Goal: Task Accomplishment & Management: Manage account settings

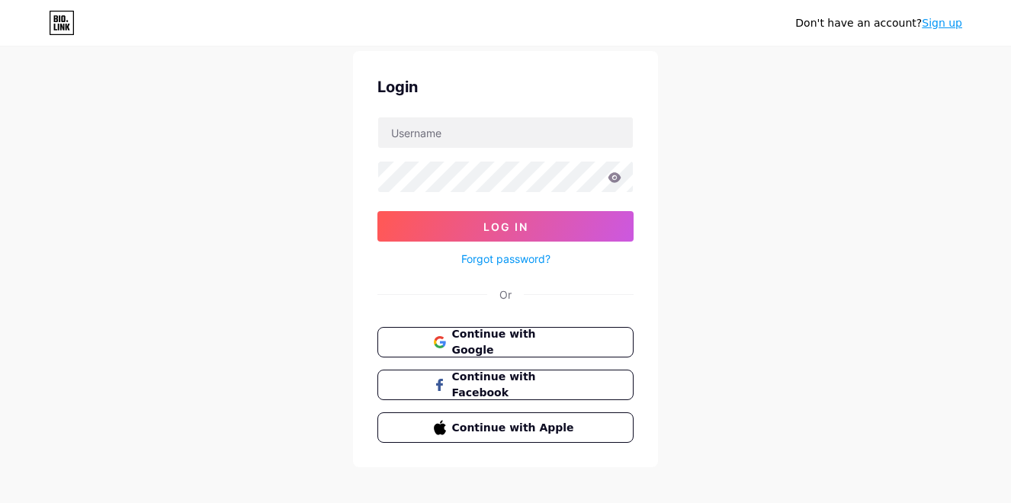
scroll to position [58, 0]
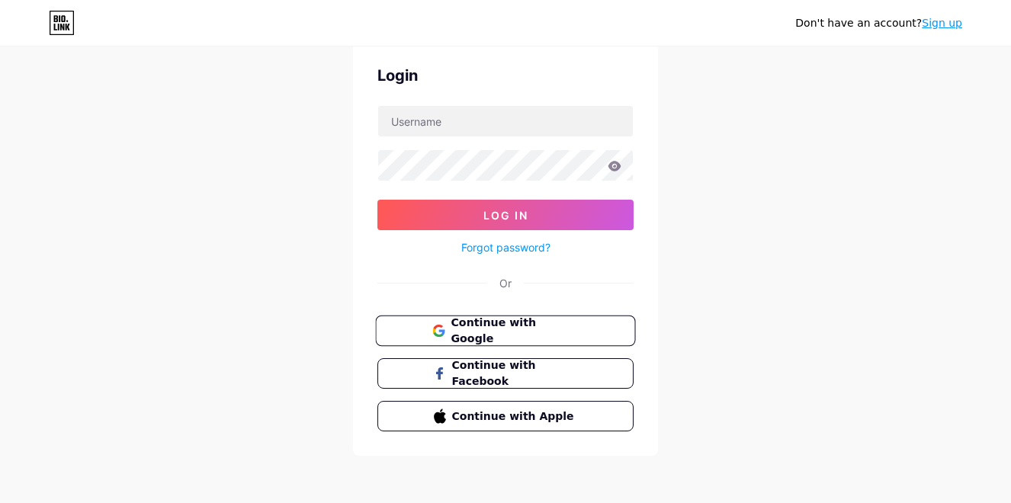
click at [490, 332] on span "Continue with Google" at bounding box center [514, 331] width 127 height 33
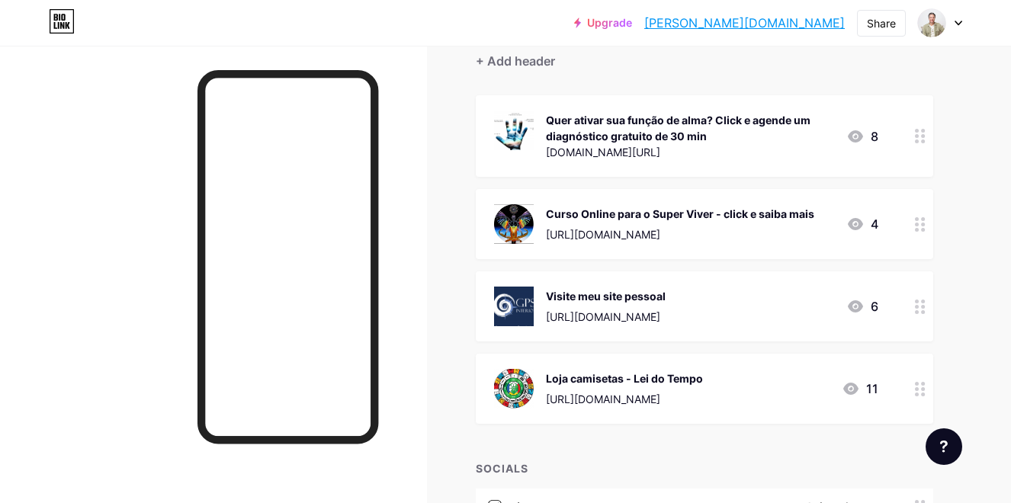
scroll to position [146, 0]
click at [856, 136] on icon at bounding box center [855, 135] width 18 height 18
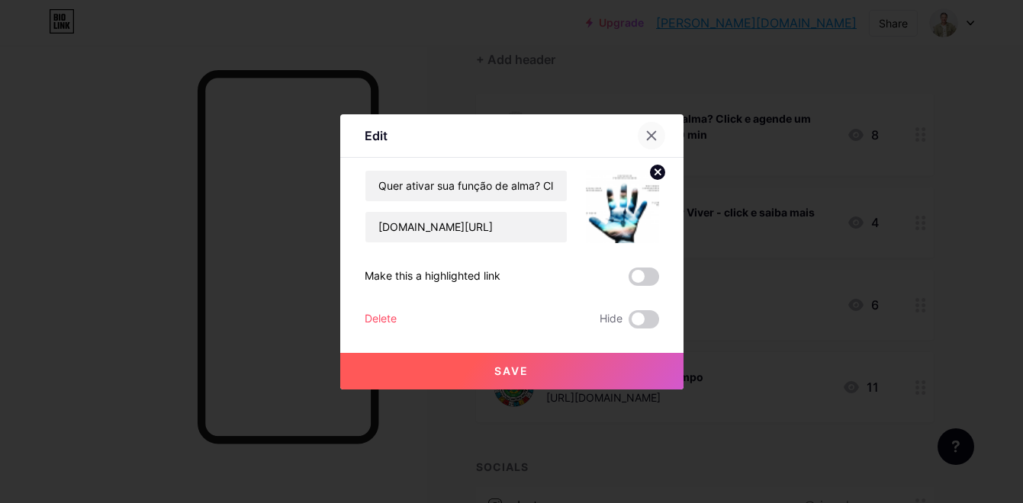
click at [650, 133] on icon at bounding box center [651, 136] width 12 height 12
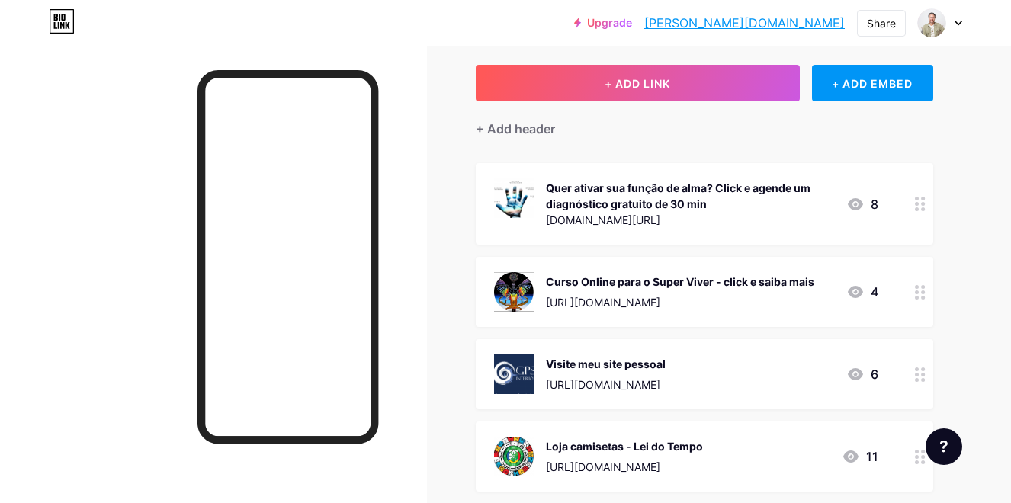
scroll to position [73, 0]
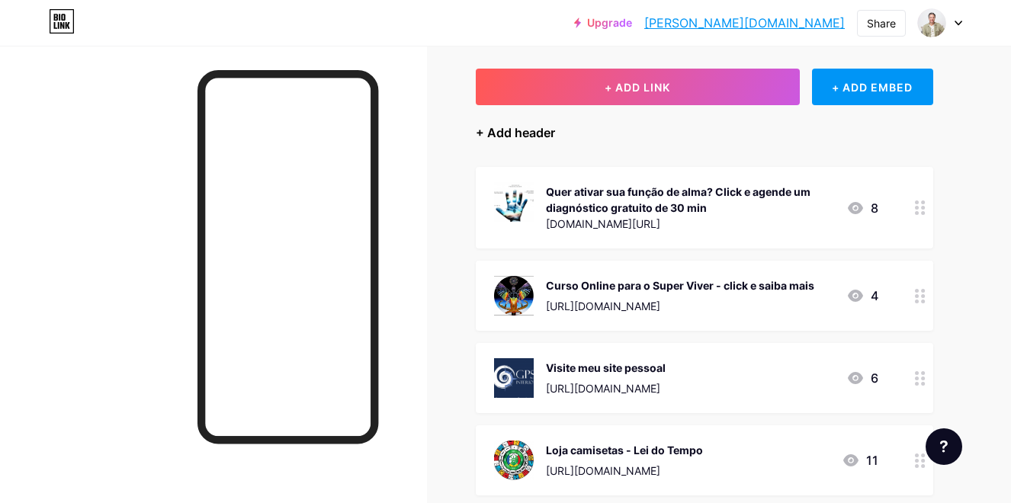
click at [531, 135] on div "+ Add header" at bounding box center [515, 133] width 79 height 18
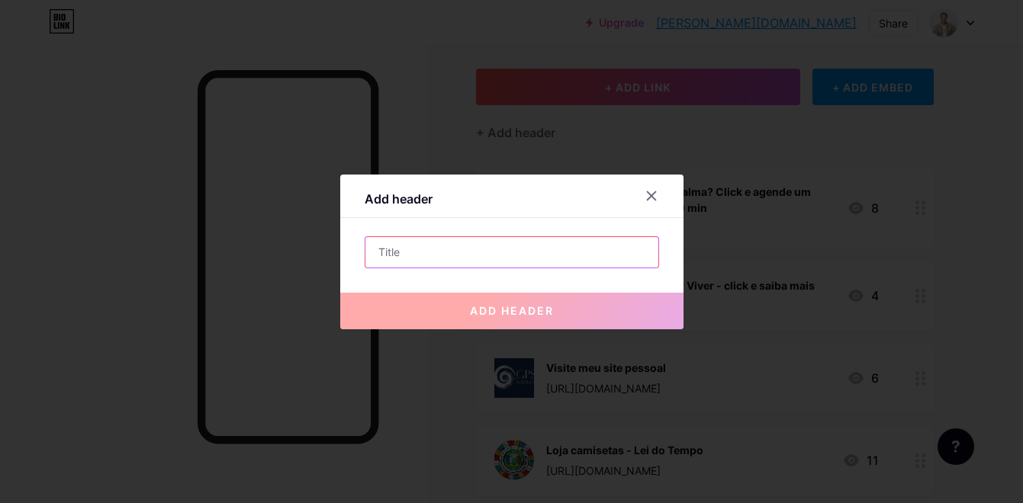
click at [464, 255] on input "text" at bounding box center [511, 252] width 293 height 31
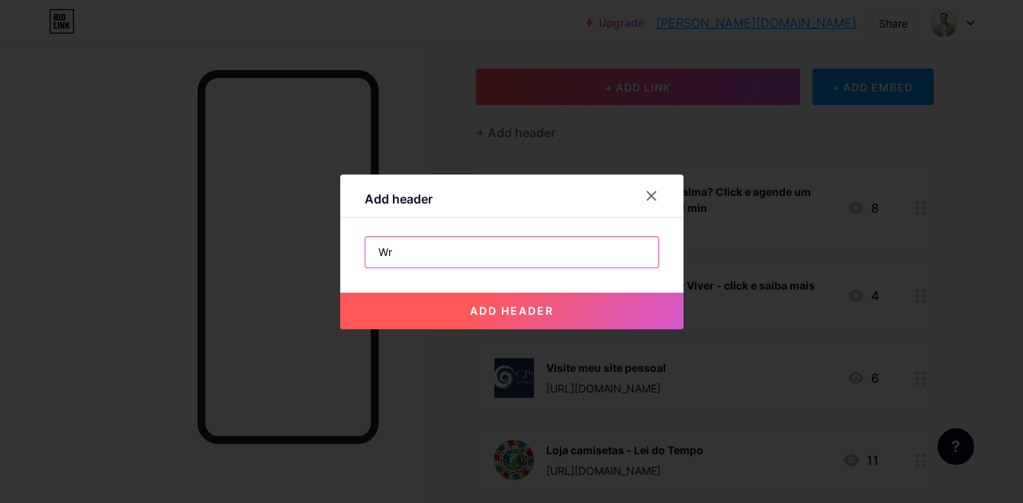
type input "W"
paste input "Workshop: O Despertar do Novo Humano"
type input "Workshop: O Despertar do Novo Humano"
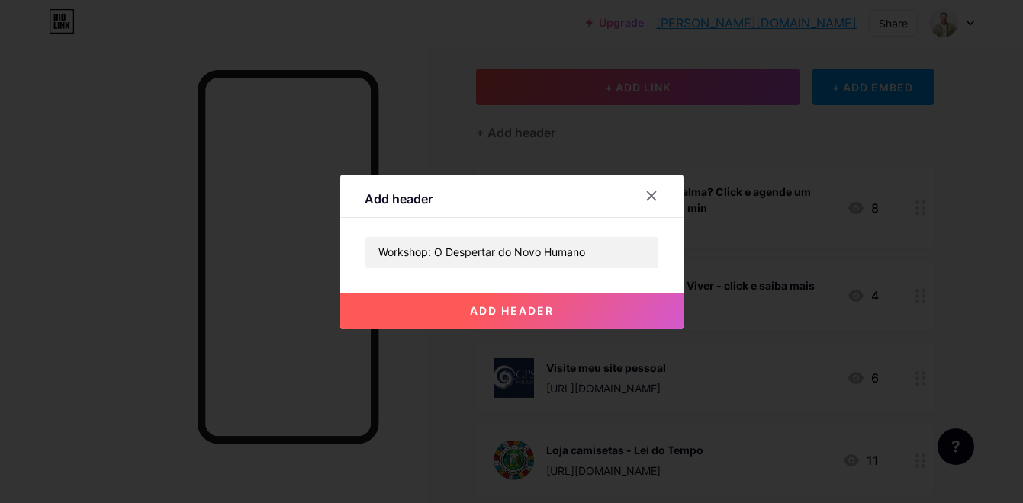
click at [476, 312] on span "add header" at bounding box center [512, 310] width 84 height 13
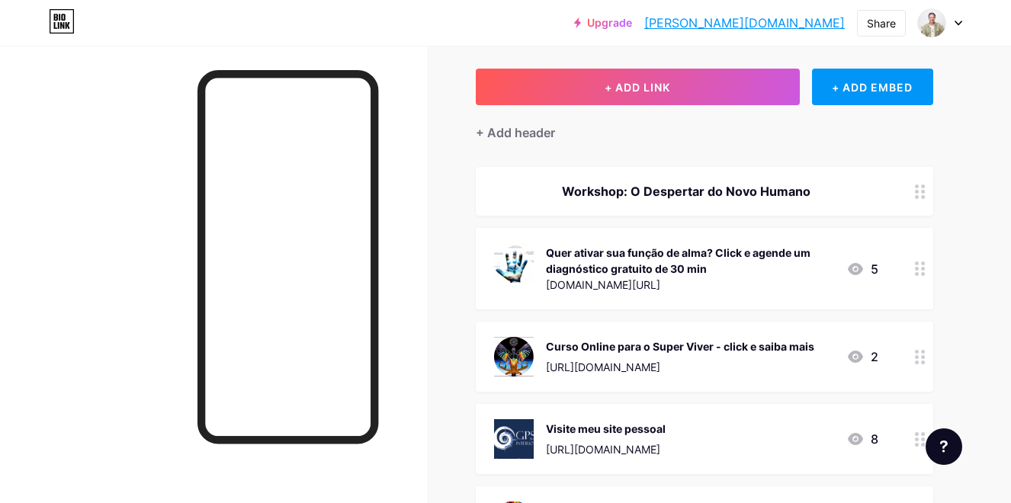
click at [676, 191] on div "Workshop: O Despertar do Novo Humano" at bounding box center [686, 191] width 384 height 18
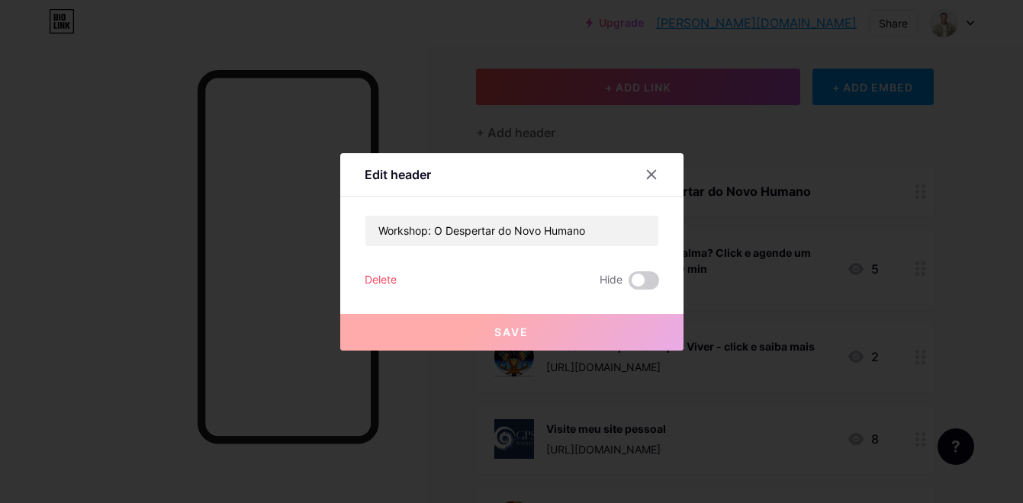
click at [422, 169] on div "Edit header" at bounding box center [397, 174] width 66 height 18
click at [653, 174] on icon at bounding box center [651, 175] width 12 height 12
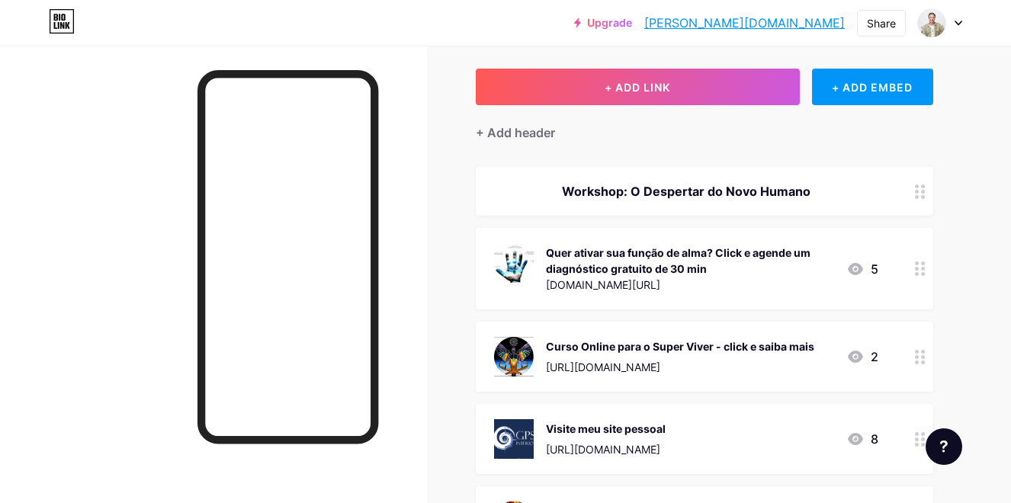
click at [922, 191] on circle at bounding box center [923, 192] width 4 height 4
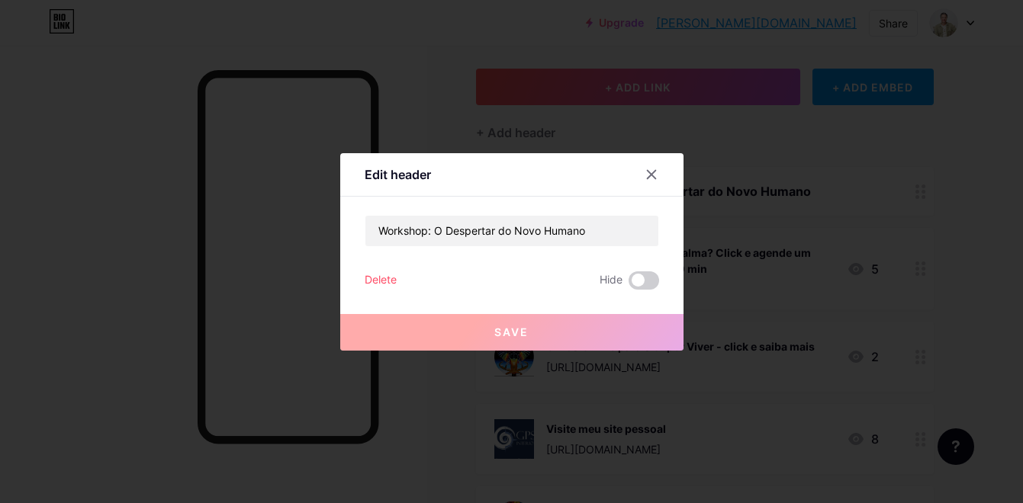
click at [384, 281] on div "Delete" at bounding box center [380, 280] width 32 height 18
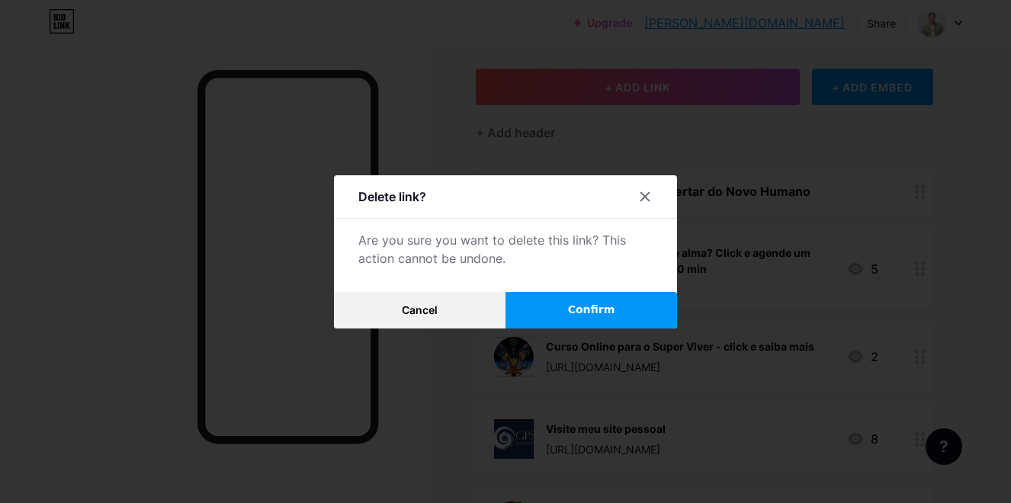
click at [575, 309] on span "Confirm" at bounding box center [591, 310] width 47 height 16
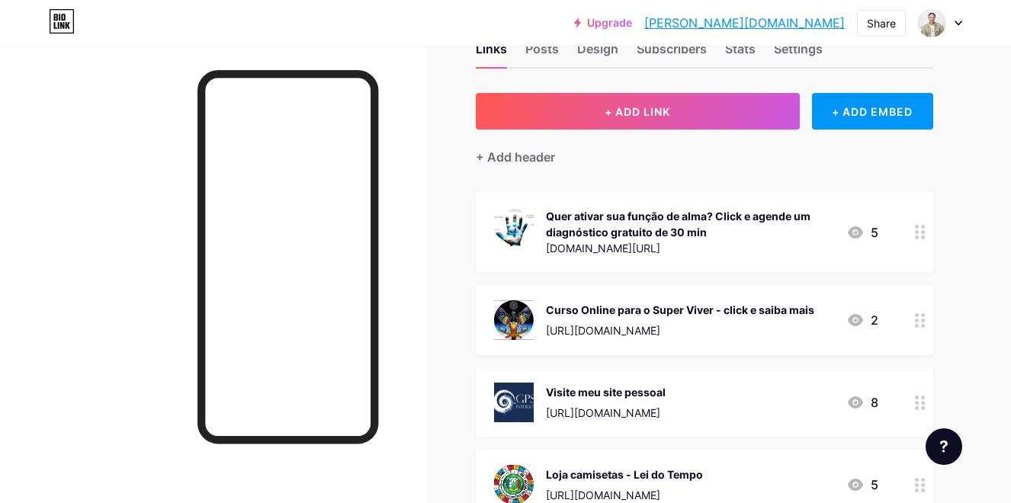
scroll to position [47, 0]
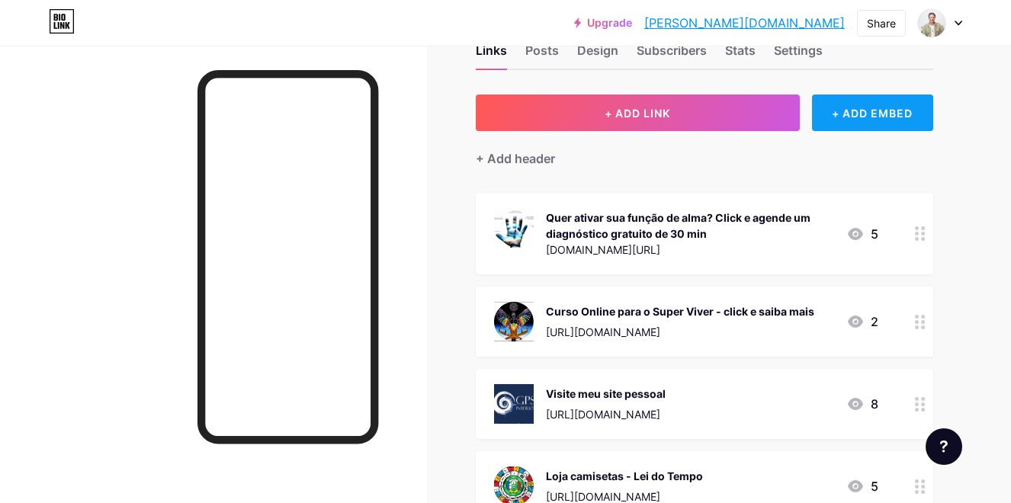
click at [849, 114] on div "+ ADD EMBED" at bounding box center [872, 113] width 121 height 37
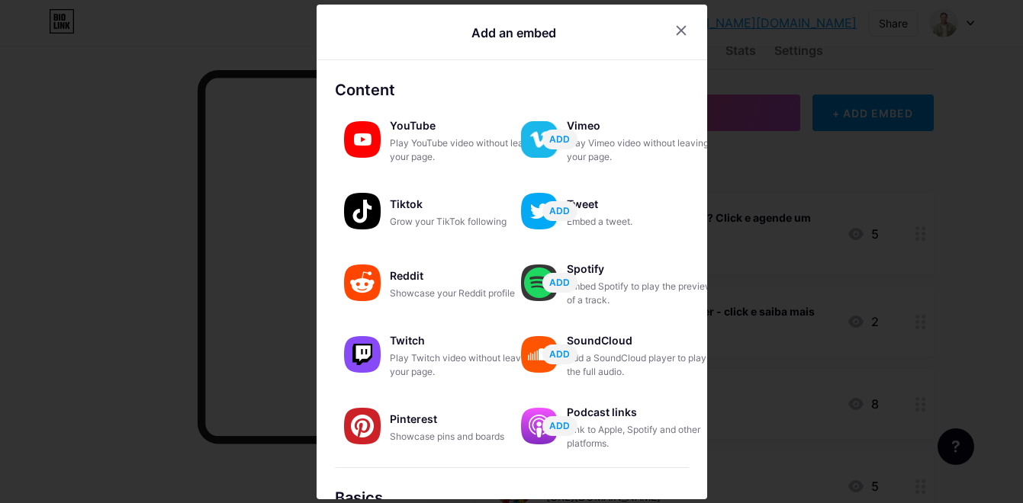
click at [848, 173] on div at bounding box center [511, 251] width 1023 height 503
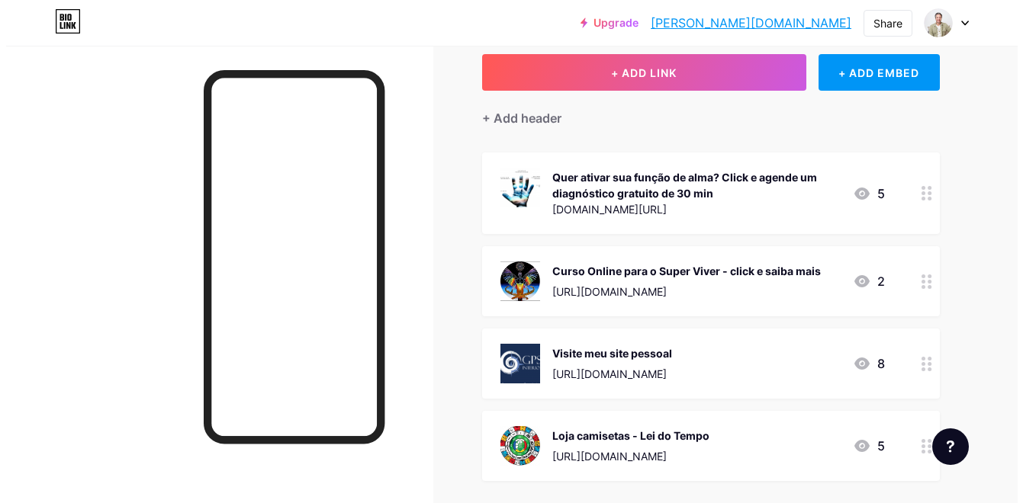
scroll to position [35, 0]
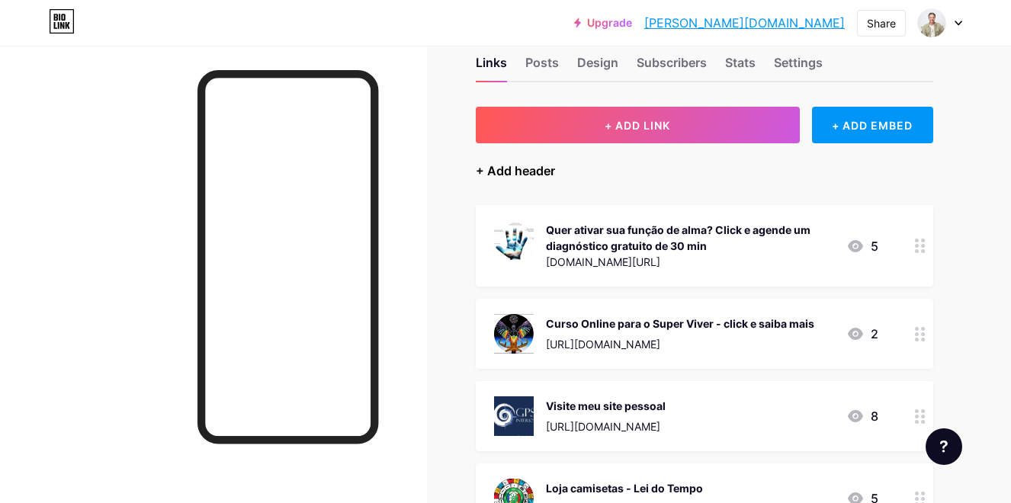
click at [490, 169] on div "+ Add header" at bounding box center [515, 171] width 79 height 18
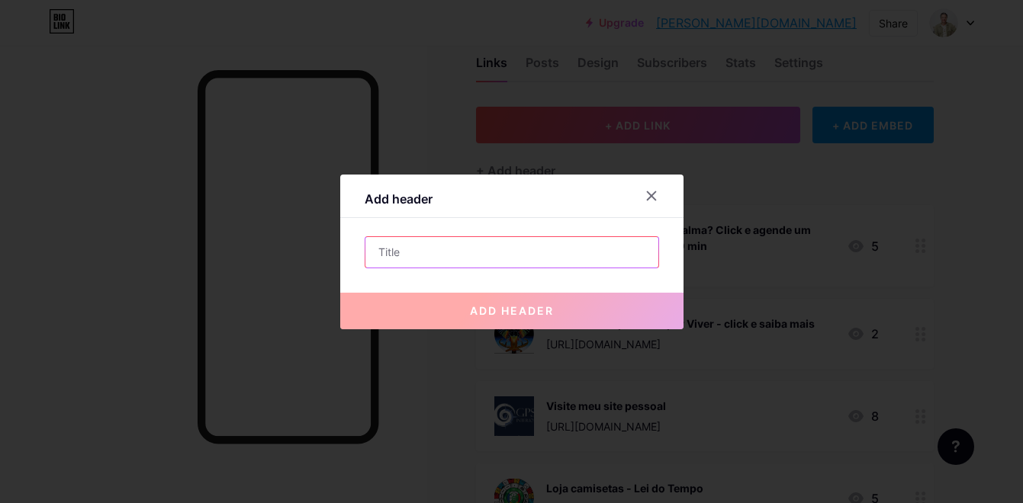
click at [422, 248] on input "text" at bounding box center [511, 252] width 293 height 31
type input "Workshop: O Despertar do Novo Humano"
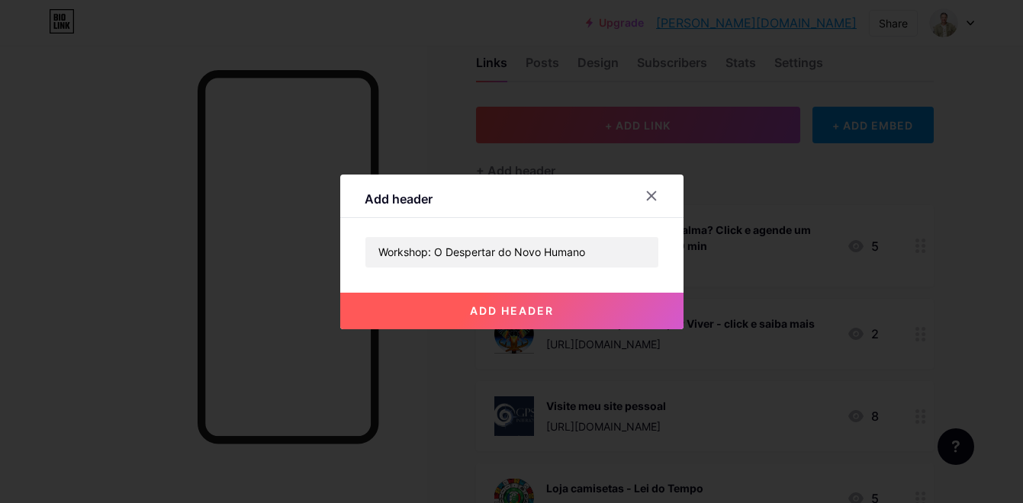
click at [541, 313] on span "add header" at bounding box center [512, 310] width 84 height 13
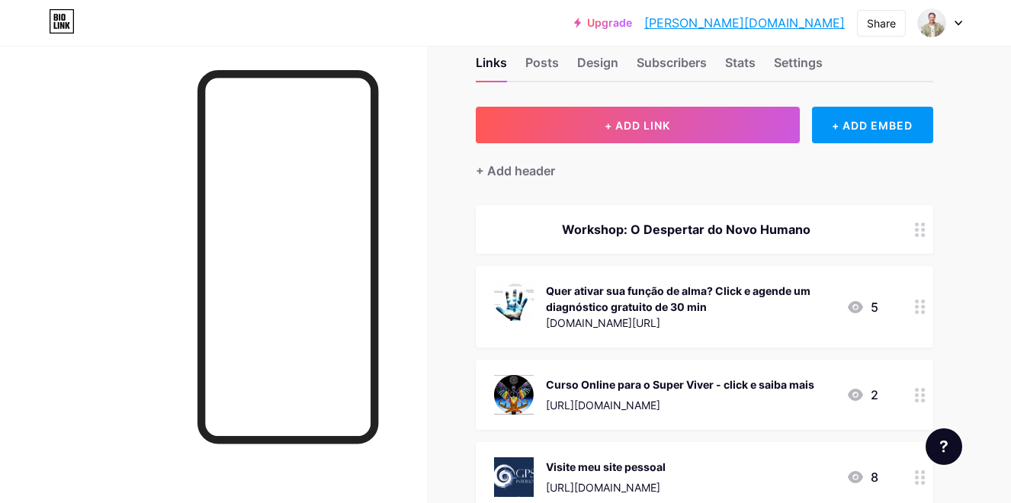
click at [918, 232] on icon at bounding box center [920, 230] width 11 height 14
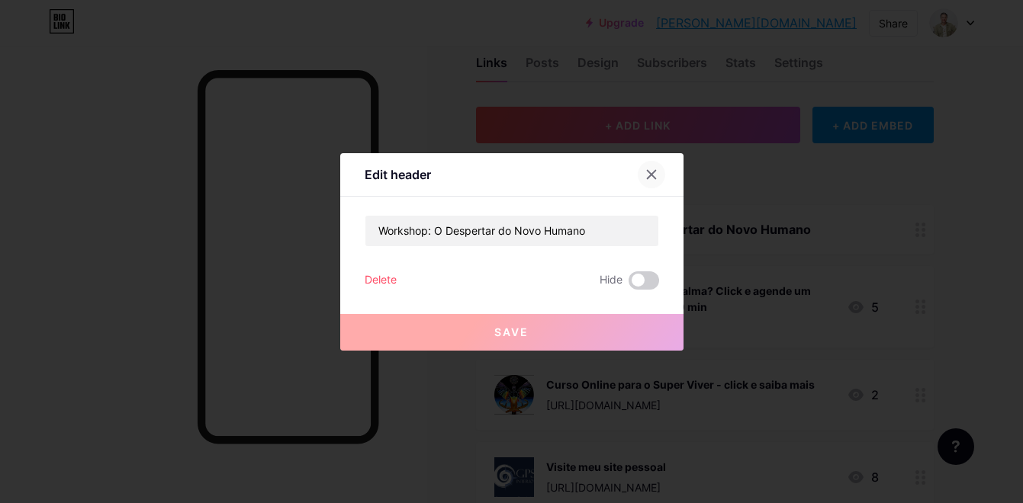
click at [655, 170] on icon at bounding box center [651, 174] width 8 height 8
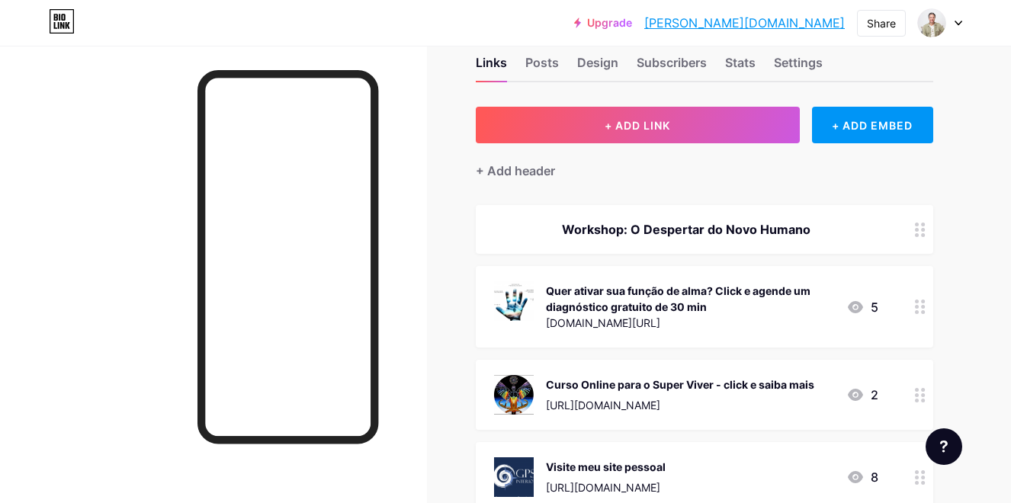
click at [919, 313] on icon at bounding box center [920, 307] width 11 height 14
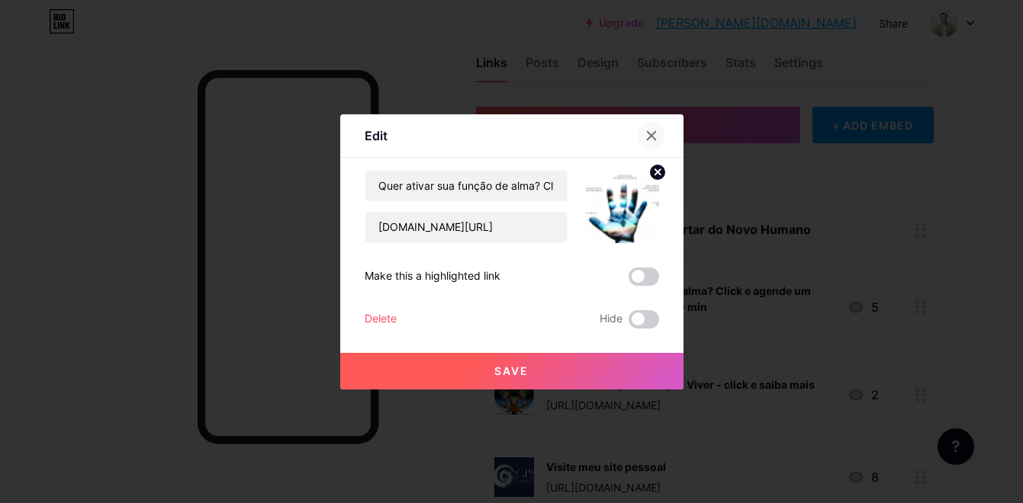
click at [653, 131] on icon at bounding box center [651, 135] width 8 height 8
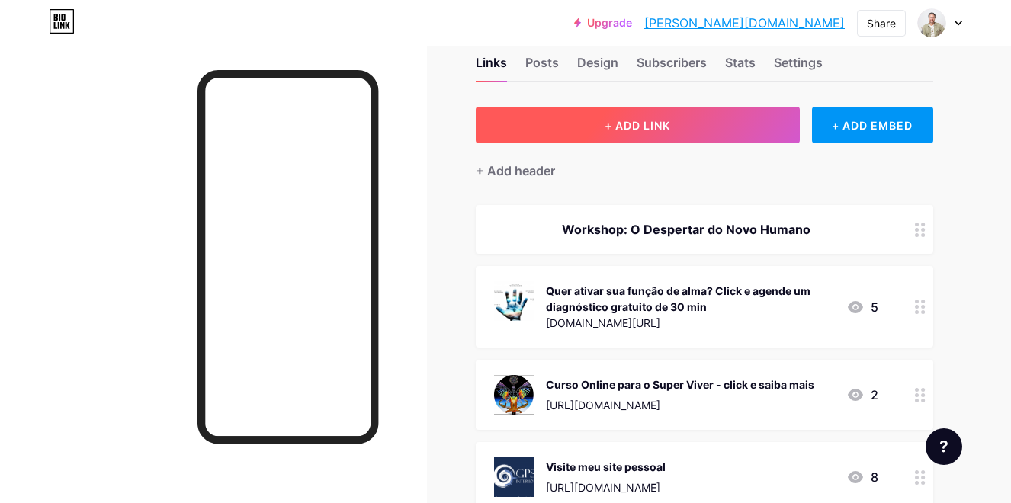
click at [666, 125] on span "+ ADD LINK" at bounding box center [638, 125] width 66 height 13
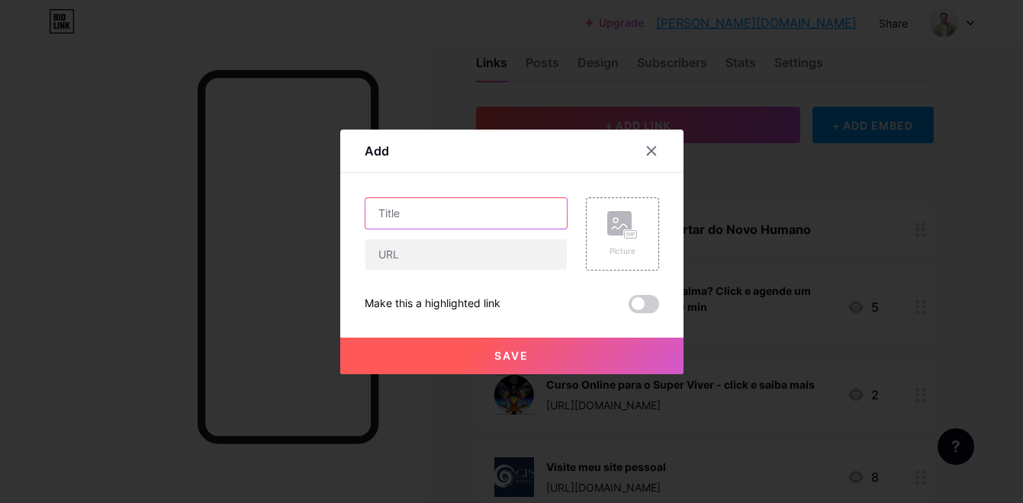
click at [435, 210] on input "text" at bounding box center [465, 213] width 201 height 31
paste input "Workshop: O Despertar do Novo Humano"
type input "Workshop: O Despertar do Novo Humano"
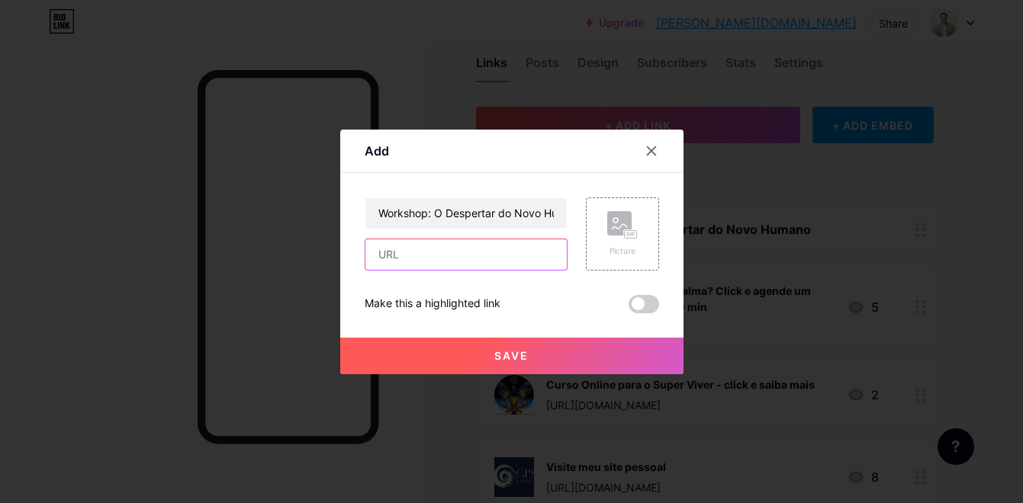
click at [444, 260] on input "text" at bounding box center [465, 254] width 201 height 31
paste input "[URL][DOMAIN_NAME]"
type input "[URL][DOMAIN_NAME]"
click at [624, 239] on div "Picture" at bounding box center [622, 234] width 31 height 46
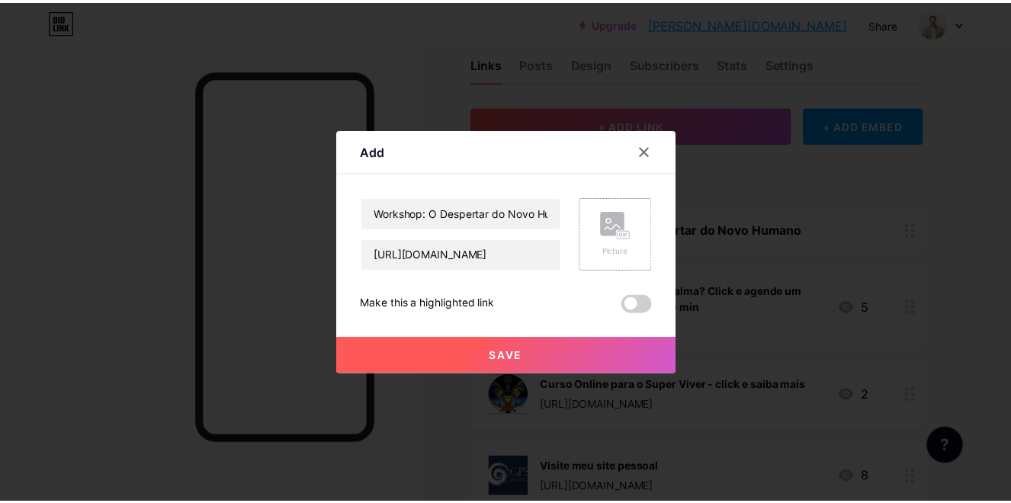
scroll to position [0, 0]
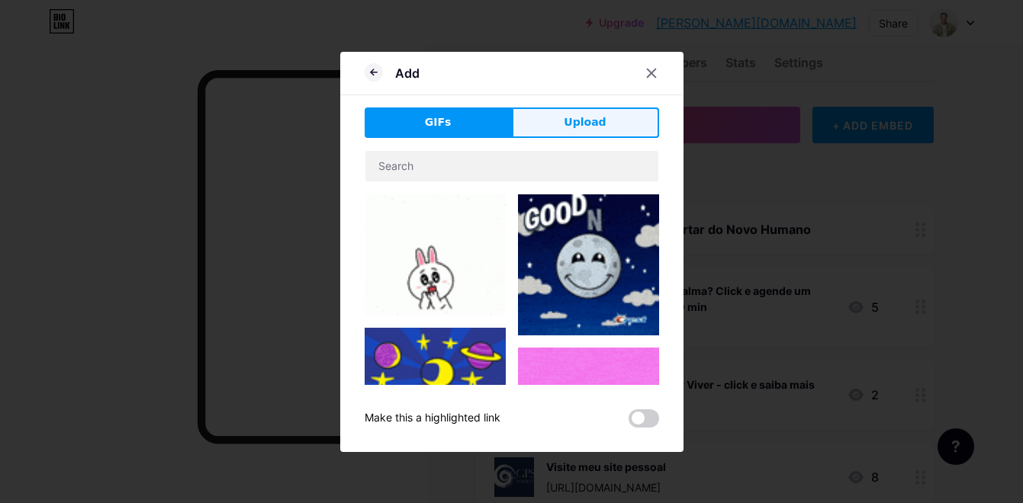
click at [590, 122] on span "Upload" at bounding box center [584, 122] width 42 height 16
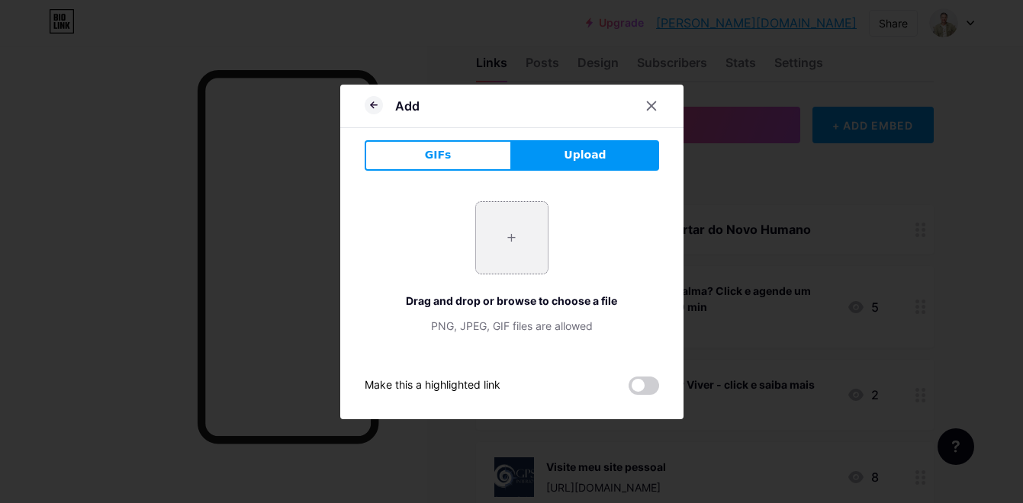
click at [511, 239] on input "file" at bounding box center [512, 238] width 72 height 72
click at [445, 262] on div "+ Drag and drop or browse to choose a file PNG, JPEG, GIF files are allowed" at bounding box center [511, 267] width 294 height 133
click at [511, 238] on input "file" at bounding box center [512, 238] width 72 height 72
type input "C:\fakepath\WhatsApp Image [DATE] 14.30.07.jpeg"
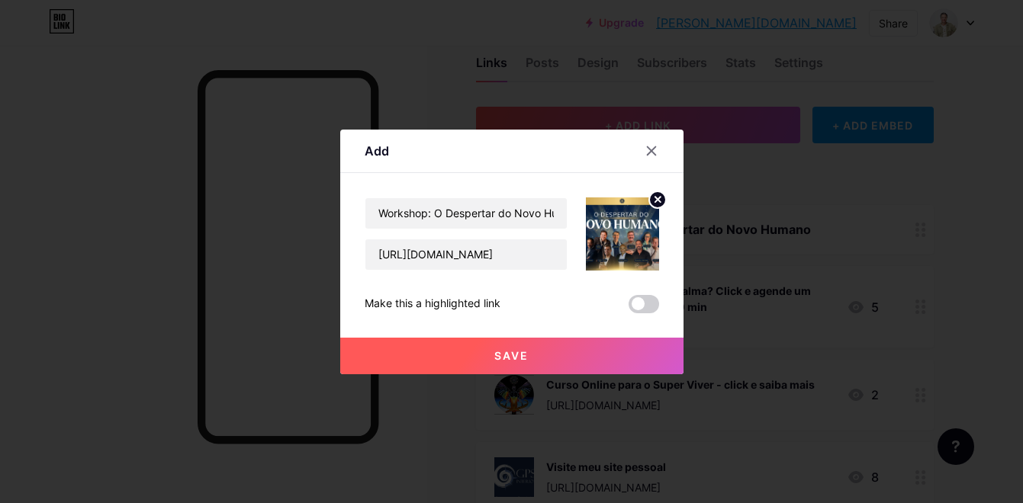
click at [501, 358] on span "Save" at bounding box center [511, 355] width 34 height 13
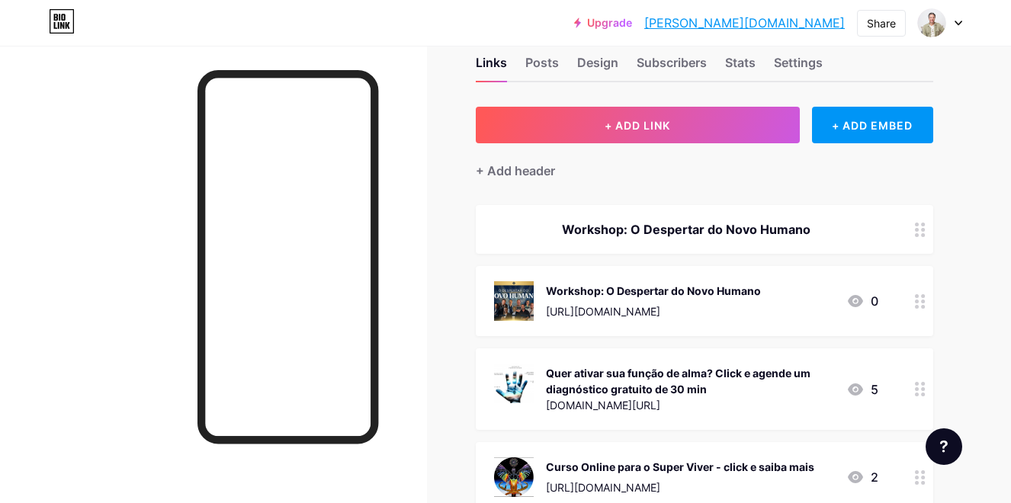
click at [920, 234] on icon at bounding box center [920, 230] width 11 height 14
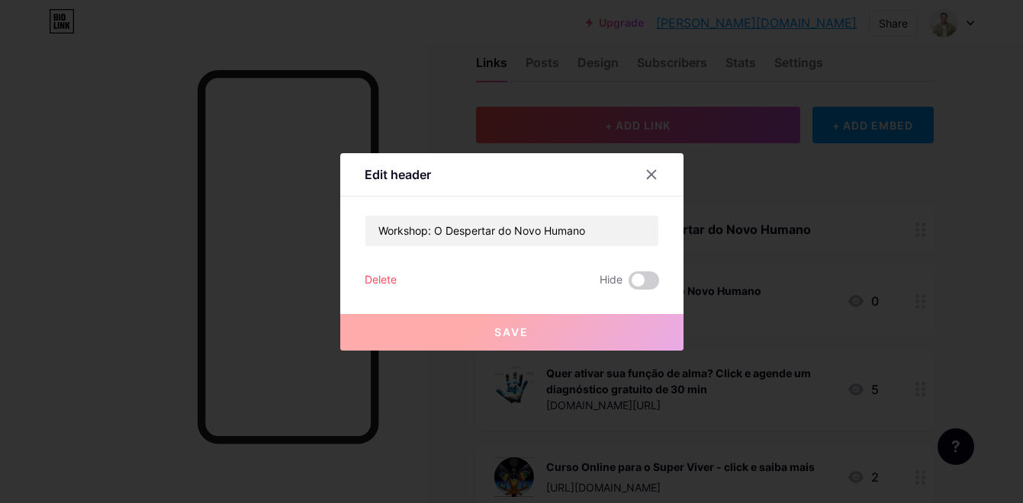
click at [374, 277] on div "Delete" at bounding box center [380, 280] width 32 height 18
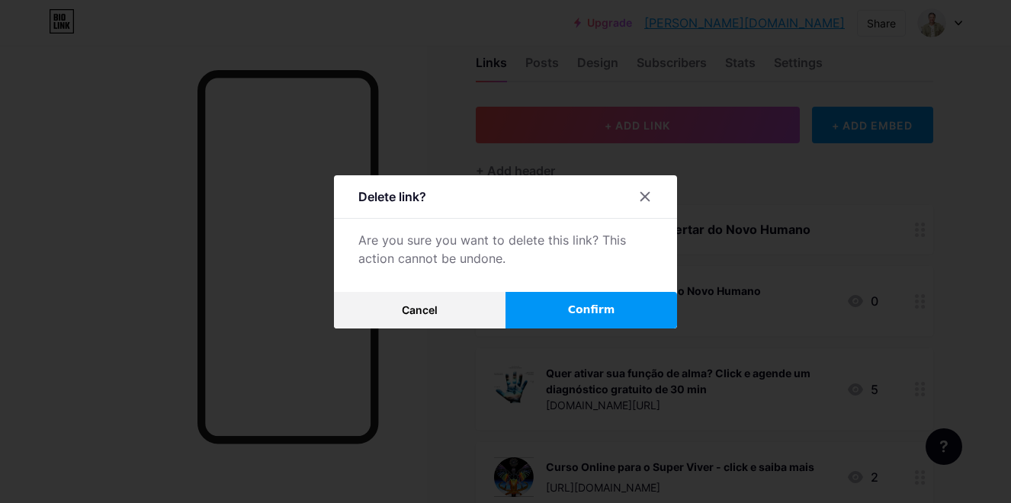
click at [575, 318] on button "Confirm" at bounding box center [592, 310] width 172 height 37
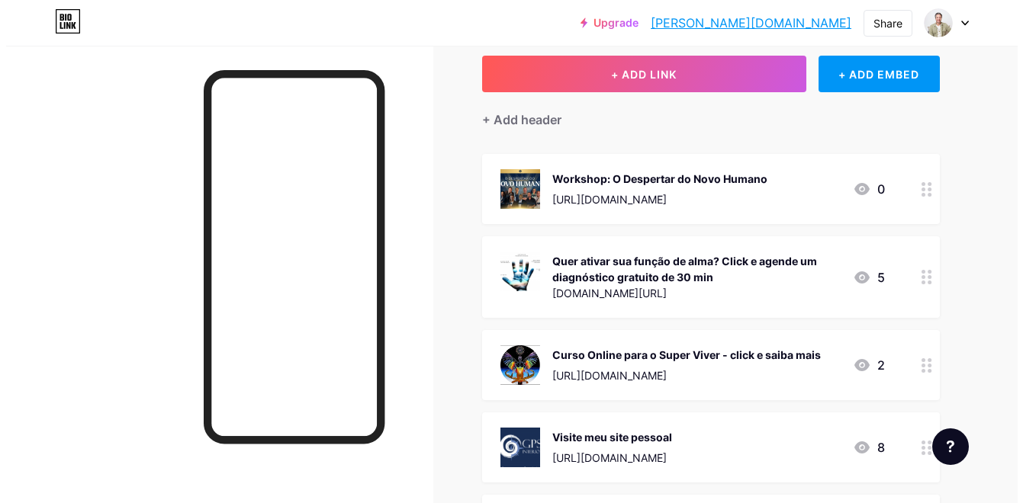
scroll to position [91, 0]
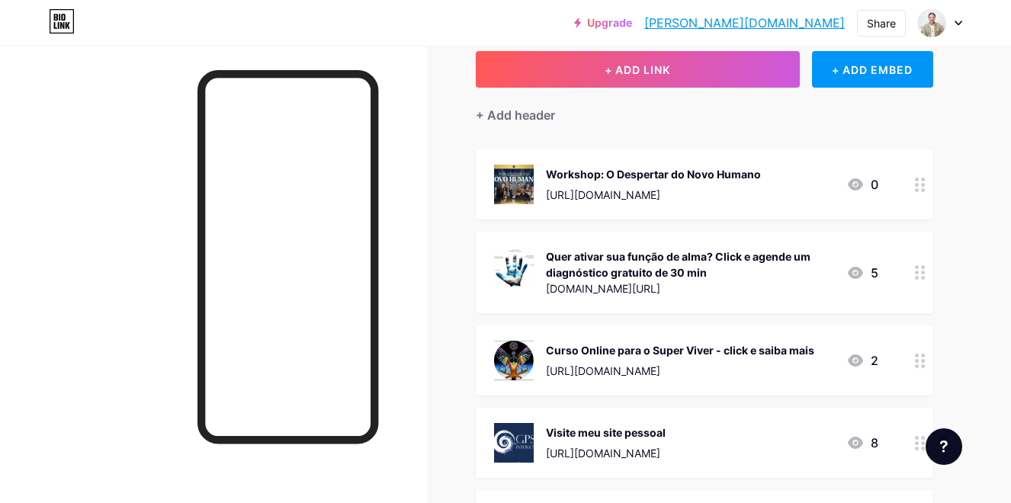
click at [917, 271] on circle at bounding box center [917, 273] width 4 height 4
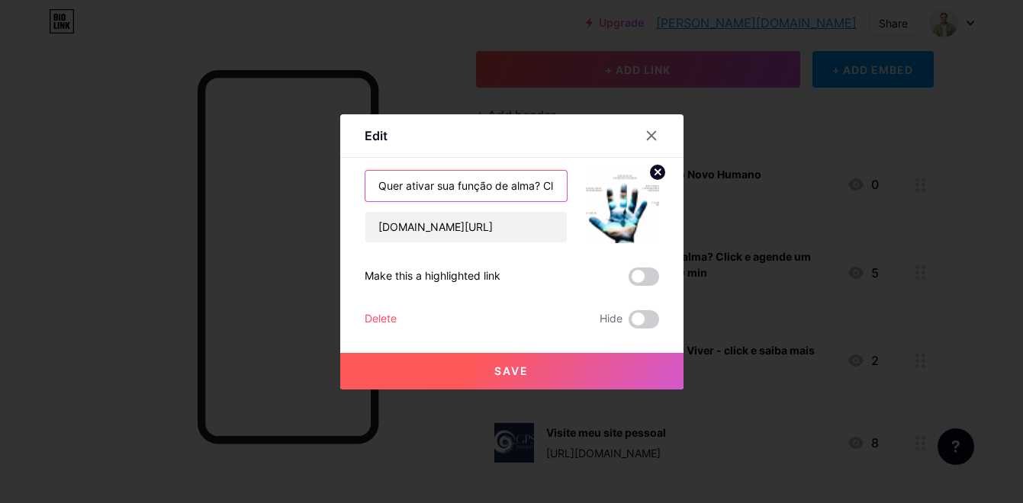
click at [374, 185] on input "Quer ativar sua função de alma? Click e agende um diagnóstico gratuito de 30 min" at bounding box center [465, 186] width 201 height 31
drag, startPoint x: 558, startPoint y: 188, endPoint x: 339, endPoint y: 181, distance: 218.9
click at [340, 180] on div "Edit Content YouTube Play YouTube video without leaving your page. ADD Vimeo Pl…" at bounding box center [511, 251] width 343 height 275
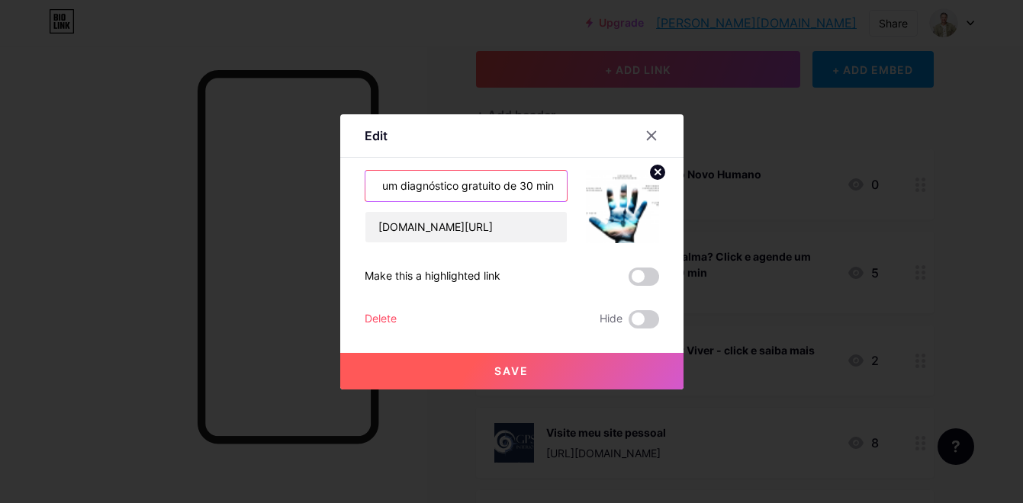
drag, startPoint x: 541, startPoint y: 185, endPoint x: 562, endPoint y: 192, distance: 22.4
click at [562, 192] on input "Ativação da sua função de Almack e agende um diagnóstico gratuito de 30 min" at bounding box center [465, 186] width 201 height 31
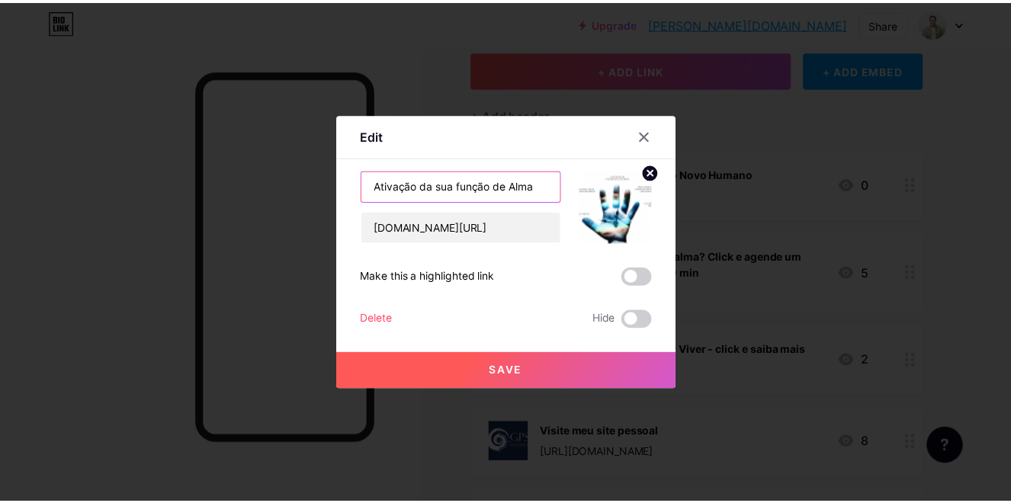
scroll to position [0, 0]
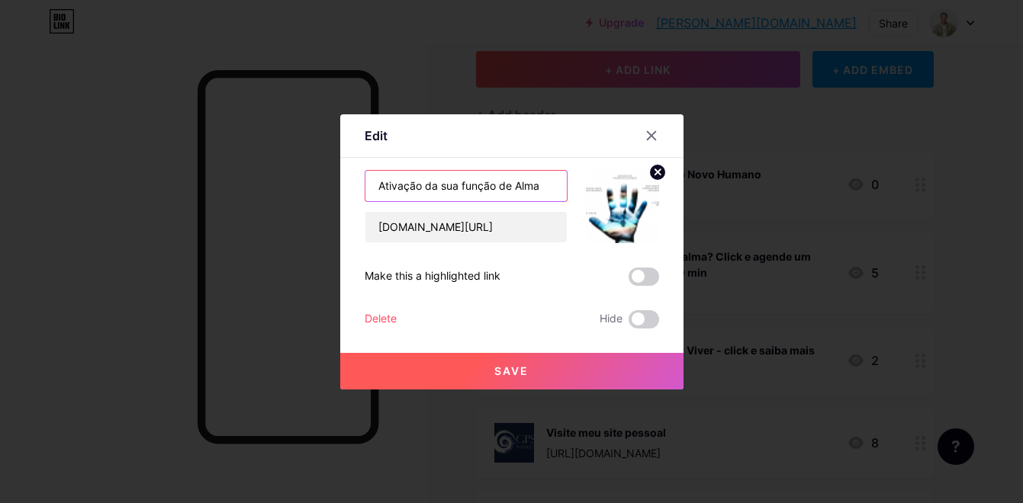
type input "Ativação da sua função de Alma"
click at [633, 209] on img at bounding box center [622, 206] width 73 height 73
click at [624, 210] on img at bounding box center [622, 206] width 73 height 73
click at [509, 364] on button "Save" at bounding box center [511, 371] width 343 height 37
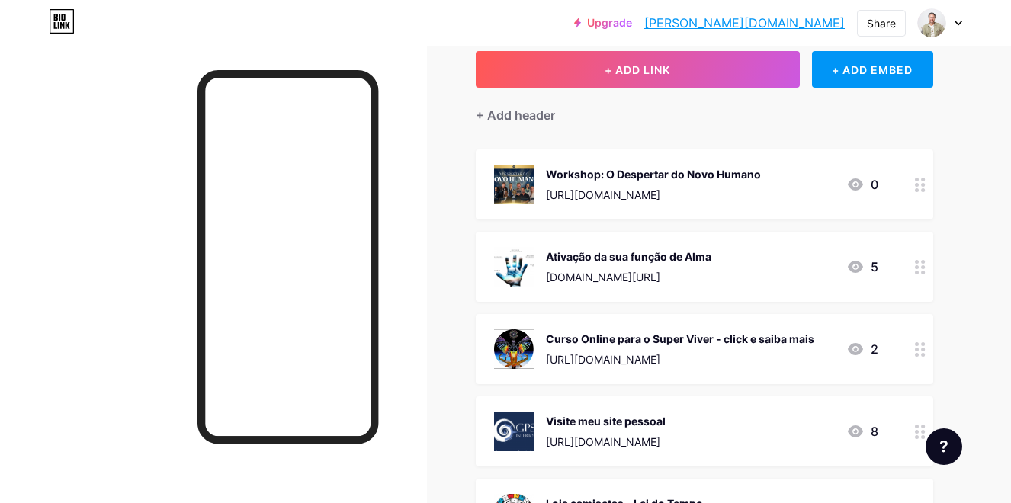
click at [916, 343] on circle at bounding box center [917, 344] width 4 height 4
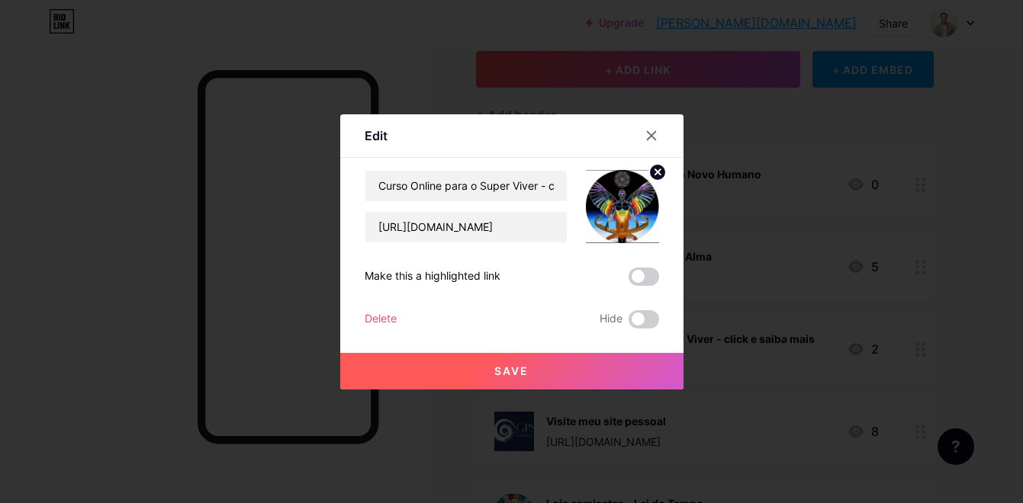
click at [387, 310] on div "Delete" at bounding box center [380, 319] width 32 height 18
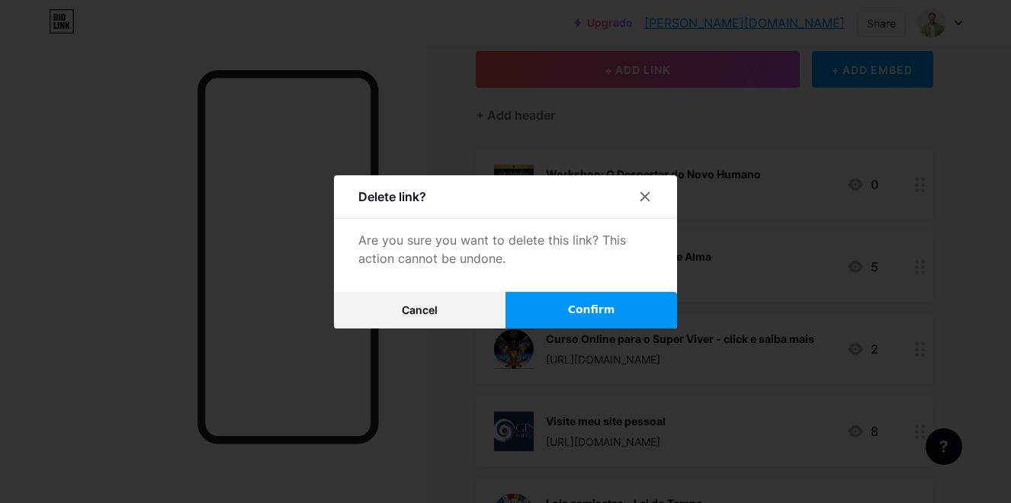
click at [647, 307] on button "Confirm" at bounding box center [592, 310] width 172 height 37
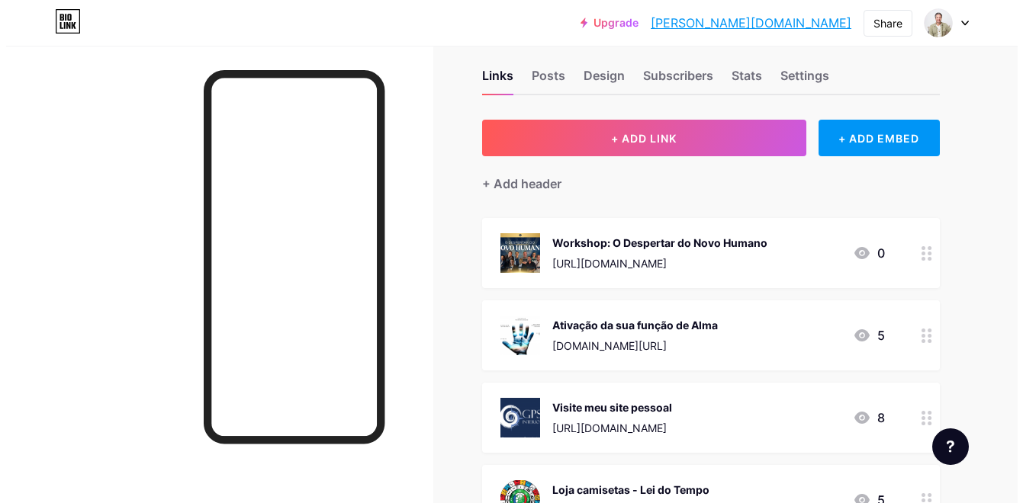
scroll to position [16, 0]
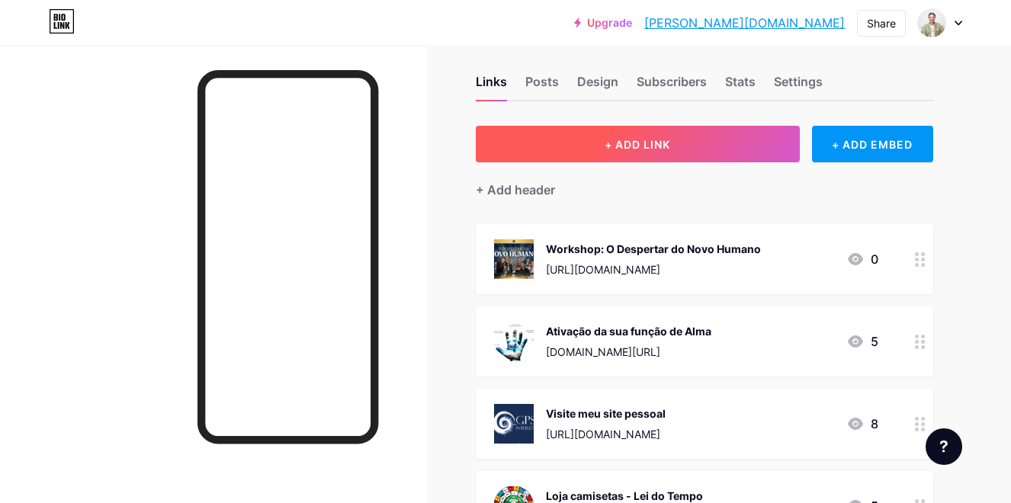
click at [651, 136] on button "+ ADD LINK" at bounding box center [638, 144] width 324 height 37
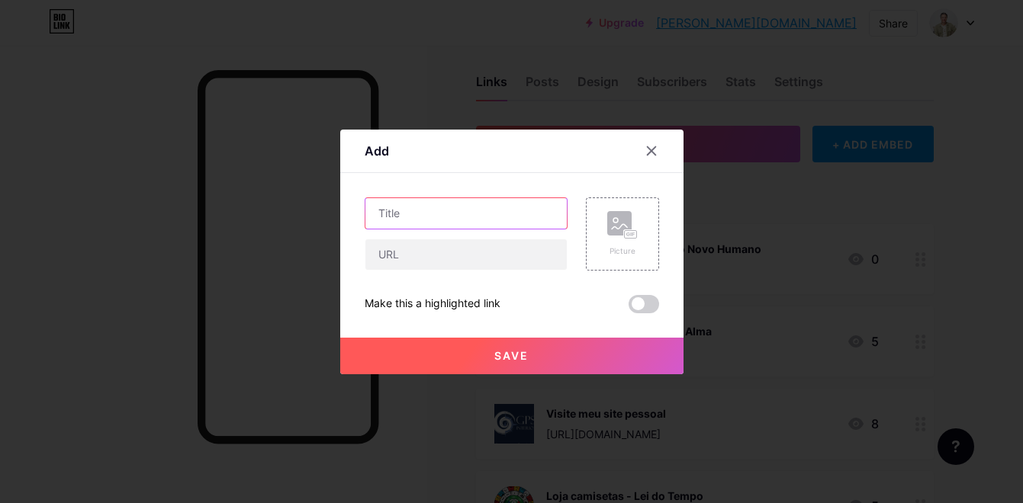
click at [454, 216] on input "text" at bounding box center [465, 213] width 201 height 31
type input "Página Linkedin"
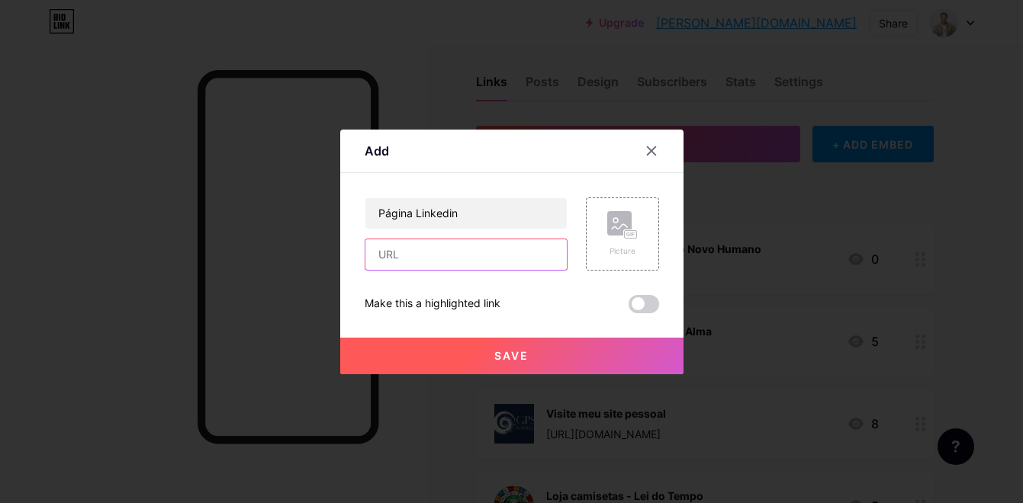
click at [432, 254] on input "text" at bounding box center [465, 254] width 201 height 31
paste input "[URL][DOMAIN_NAME]"
type input "[URL][DOMAIN_NAME]"
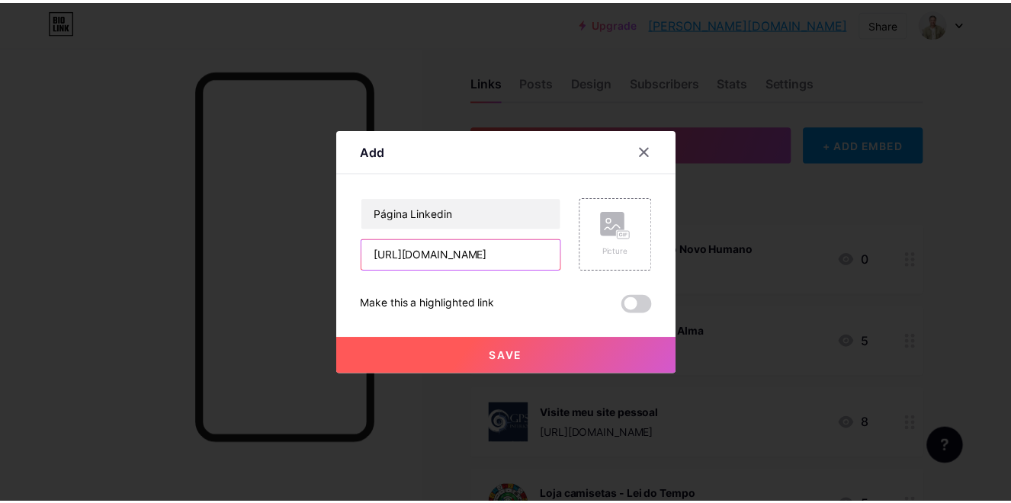
scroll to position [0, 0]
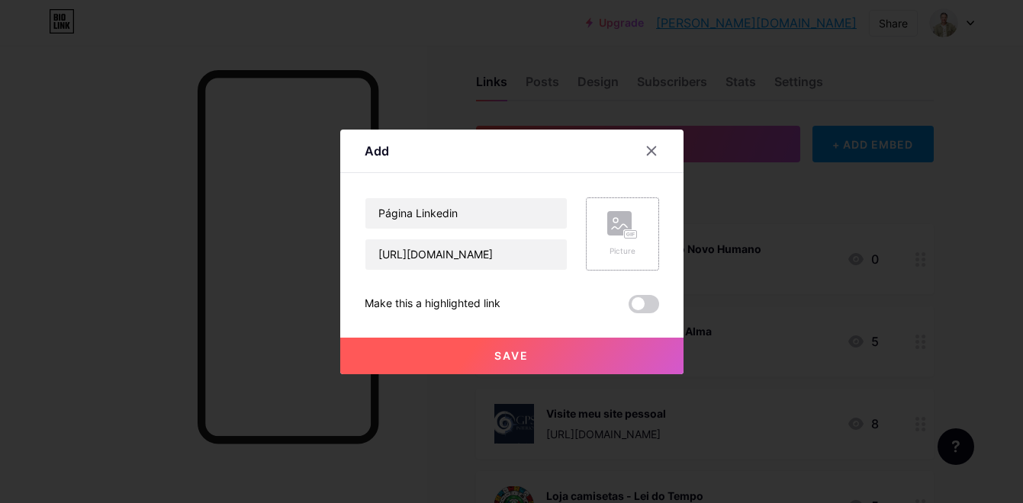
click at [632, 233] on rect at bounding box center [630, 234] width 12 height 8
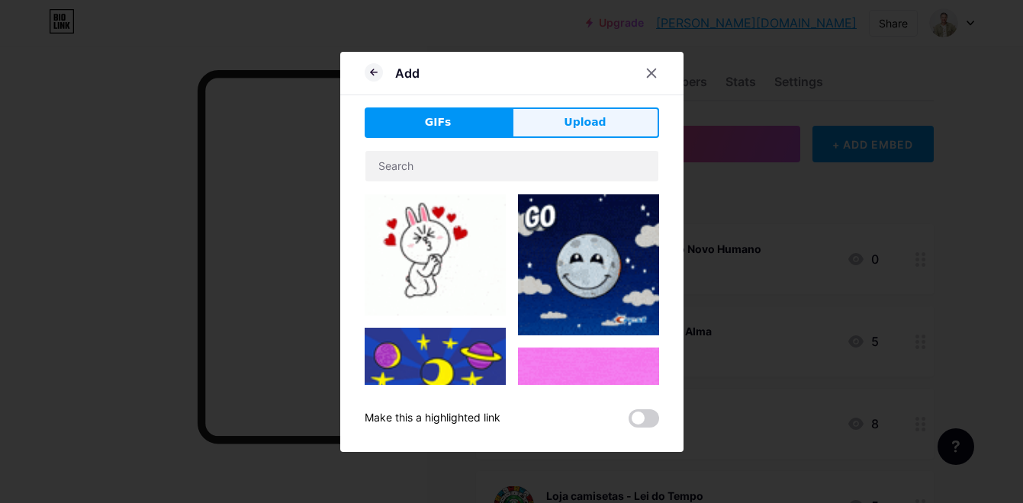
click at [583, 117] on span "Upload" at bounding box center [584, 122] width 42 height 16
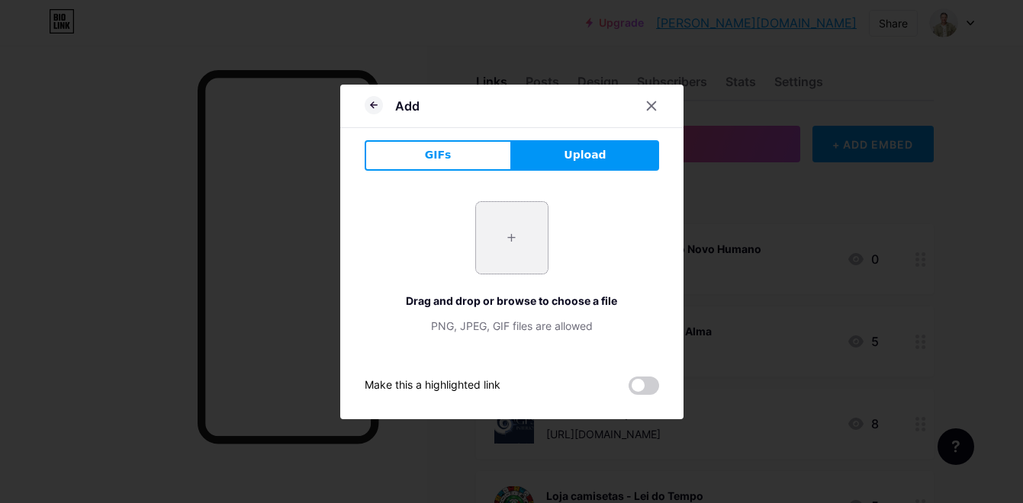
click at [525, 251] on input "file" at bounding box center [512, 238] width 72 height 72
type input "C:\fakepath\Linkedin.png"
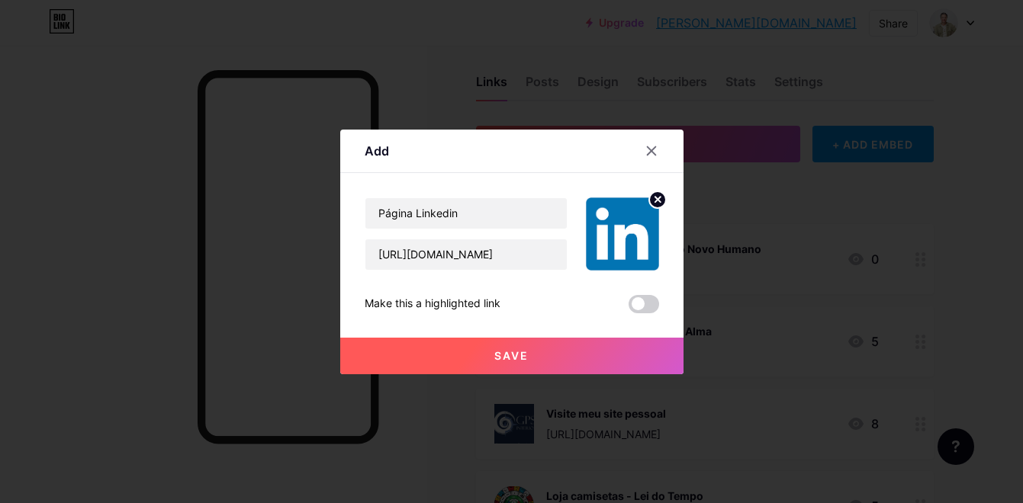
click at [508, 357] on span "Save" at bounding box center [511, 355] width 34 height 13
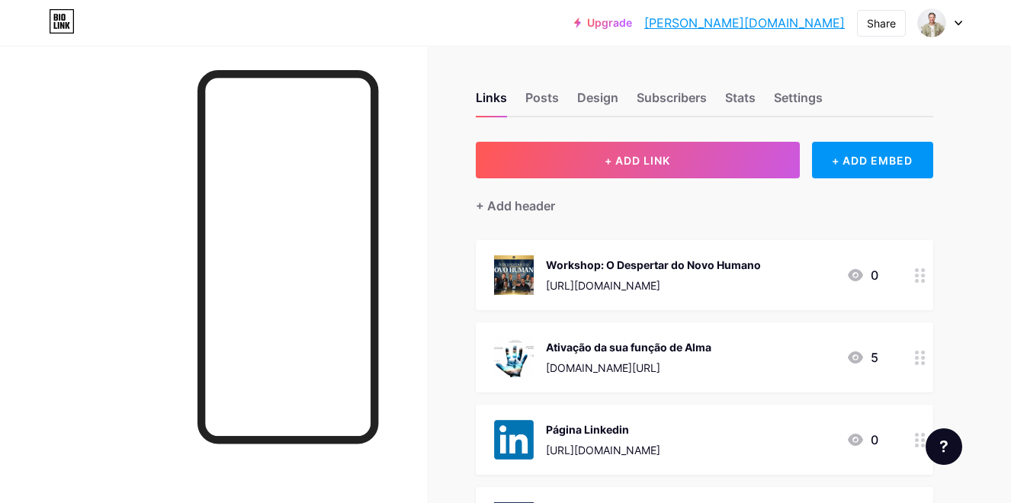
click at [958, 21] on icon at bounding box center [959, 23] width 8 height 5
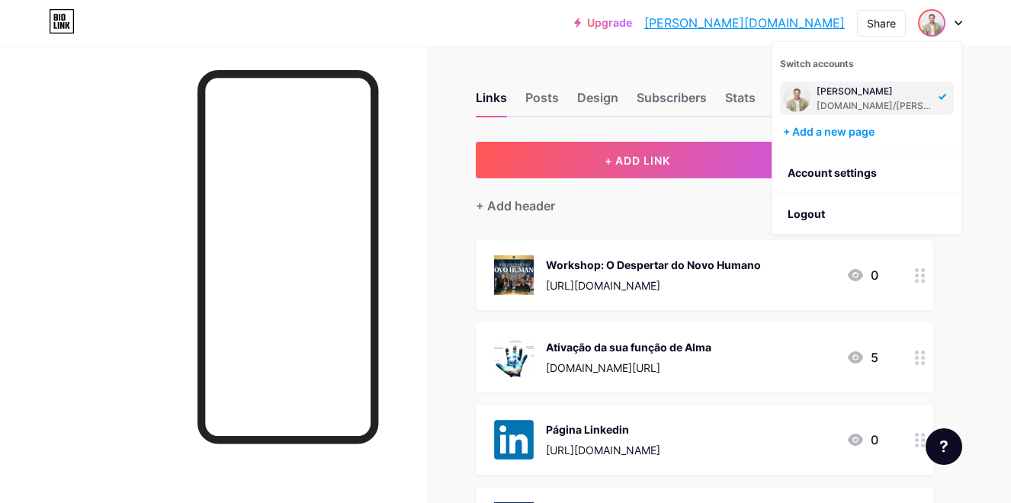
click at [619, 221] on div "+ ADD LINK + ADD EMBED + Add header Workshop: O Despertar do Novo Humano [URL][…" at bounding box center [705, 464] width 458 height 645
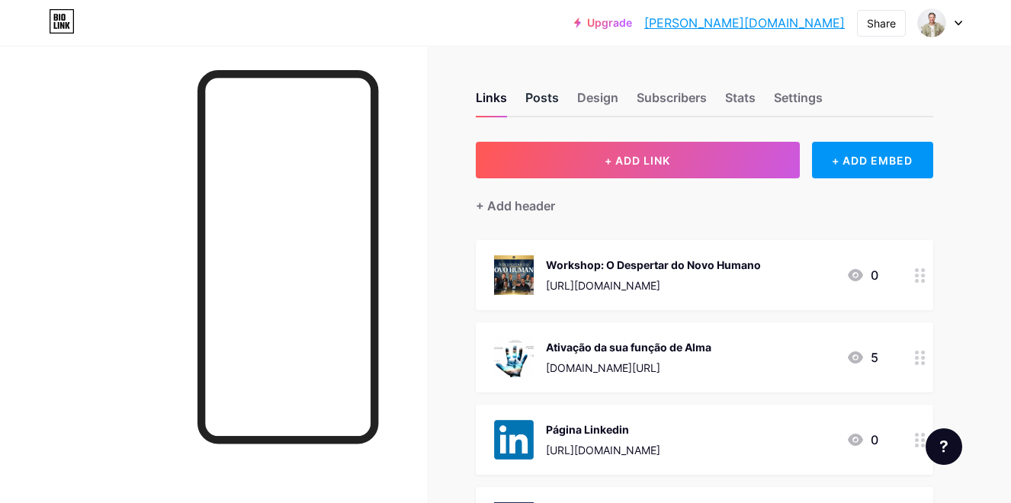
click at [536, 94] on div "Posts" at bounding box center [542, 101] width 34 height 27
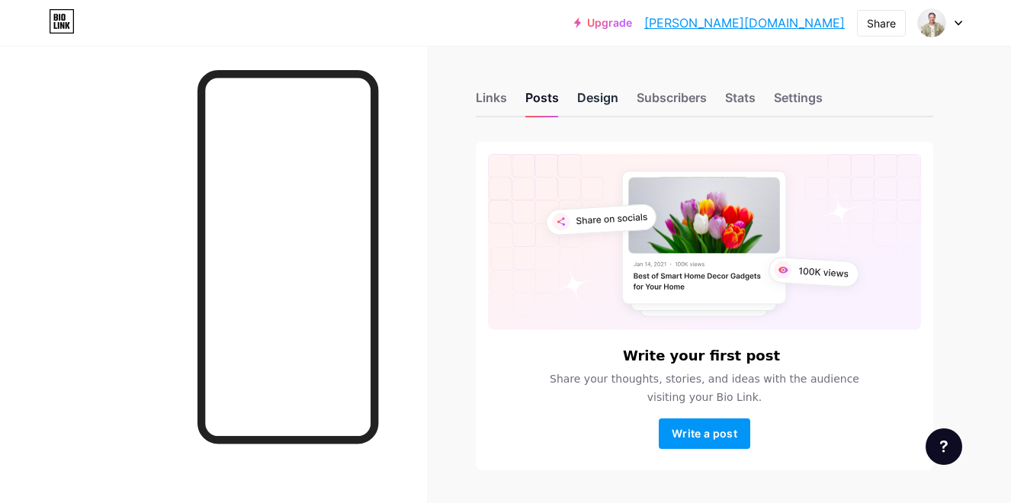
click at [589, 95] on div "Design" at bounding box center [597, 101] width 41 height 27
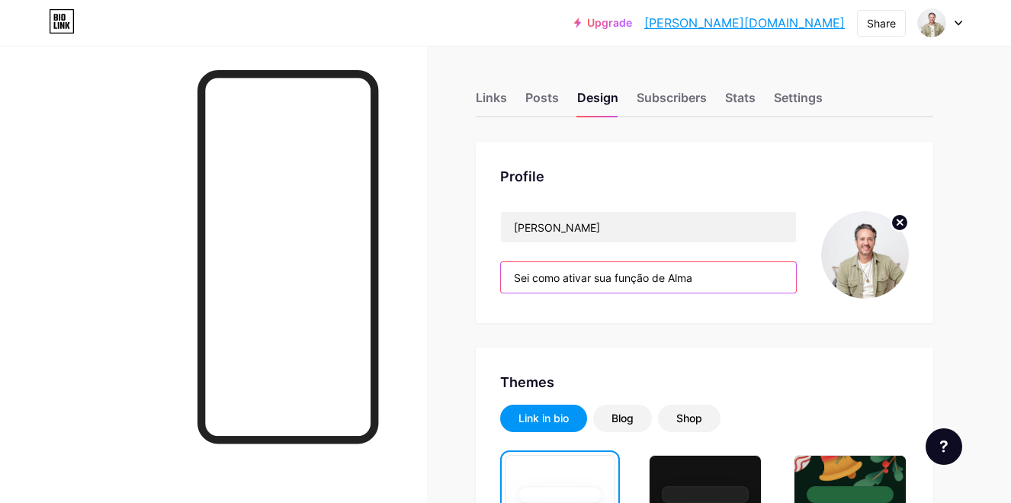
drag, startPoint x: 705, startPoint y: 281, endPoint x: 494, endPoint y: 268, distance: 211.6
click at [494, 268] on div "Profile [PERSON_NAME] como ativar sua função de Alma" at bounding box center [705, 232] width 458 height 181
click at [706, 278] on input "Sei como ativar sua função de Alma" at bounding box center [648, 277] width 295 height 31
drag, startPoint x: 700, startPoint y: 278, endPoint x: 510, endPoint y: 263, distance: 190.4
click at [510, 263] on input "Sei como ativar sua função de Alma" at bounding box center [648, 277] width 295 height 31
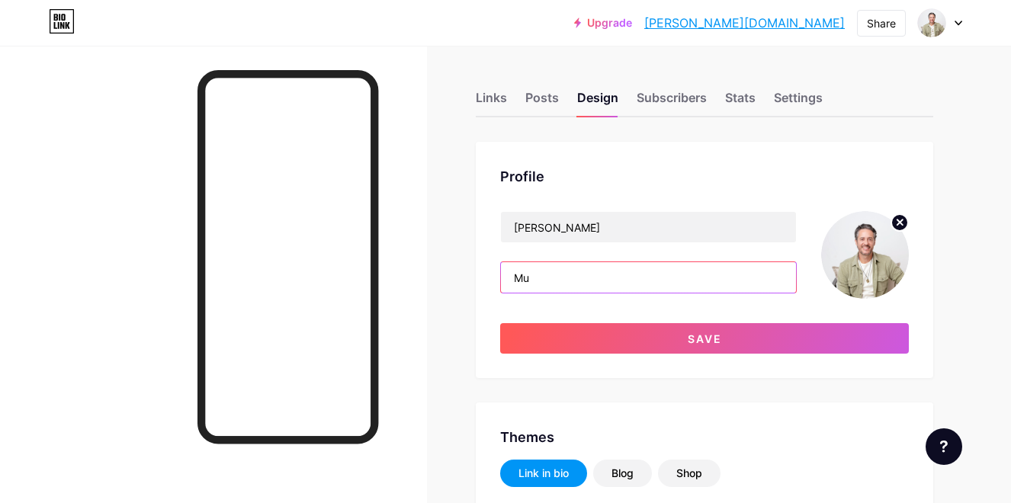
type input "M"
drag, startPoint x: 570, startPoint y: 271, endPoint x: 509, endPoint y: 273, distance: 61.0
click at [509, 275] on input "te ajudo a" at bounding box center [648, 277] width 295 height 31
type input "q"
type input "V"
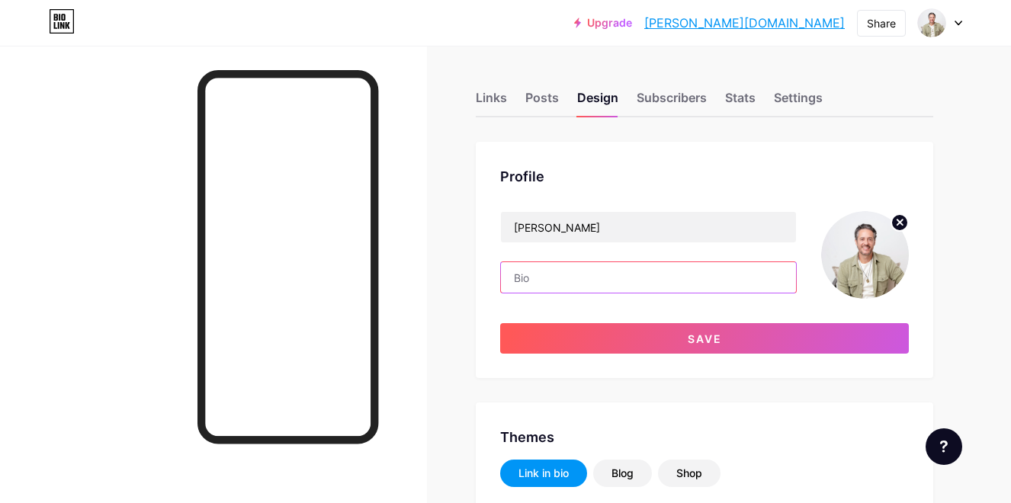
type input "P"
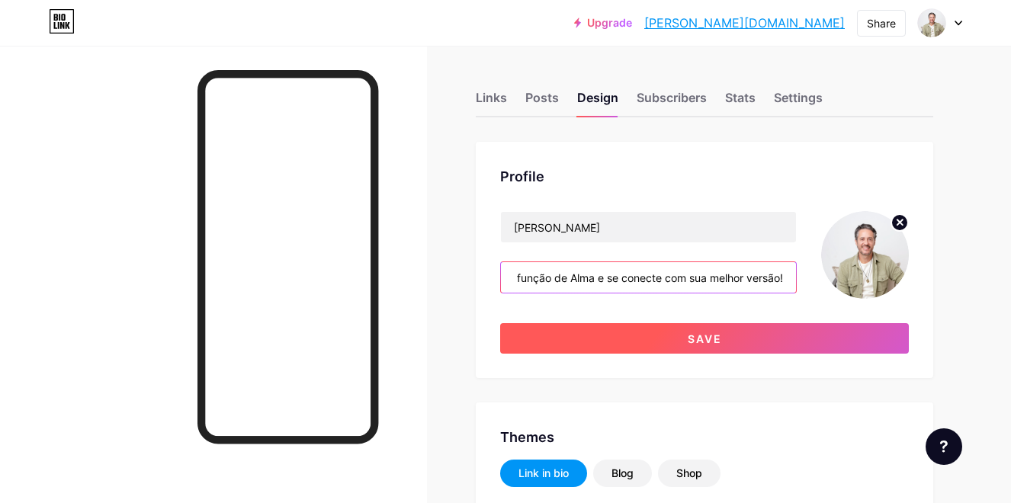
type input "Ative sua função de Alma e se conecte com sua melhor versão!"
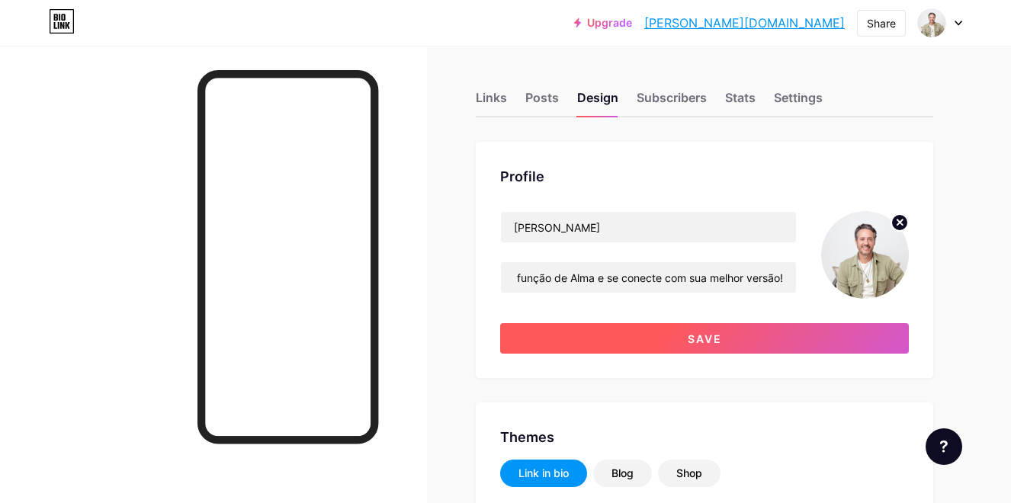
click at [667, 330] on button "Save" at bounding box center [704, 338] width 409 height 31
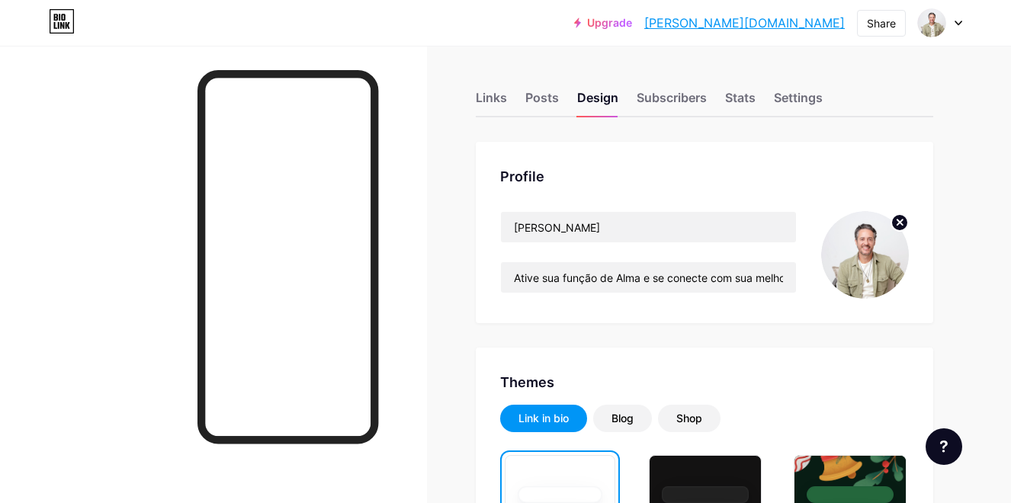
click at [958, 21] on icon at bounding box center [959, 23] width 8 height 5
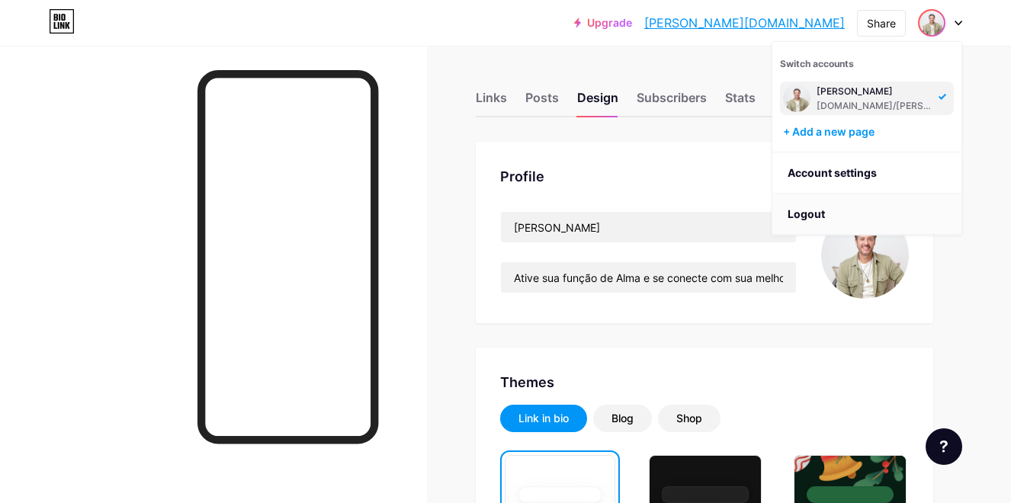
click at [813, 215] on li "Logout" at bounding box center [866, 214] width 189 height 41
